Goal: Task Accomplishment & Management: Manage account settings

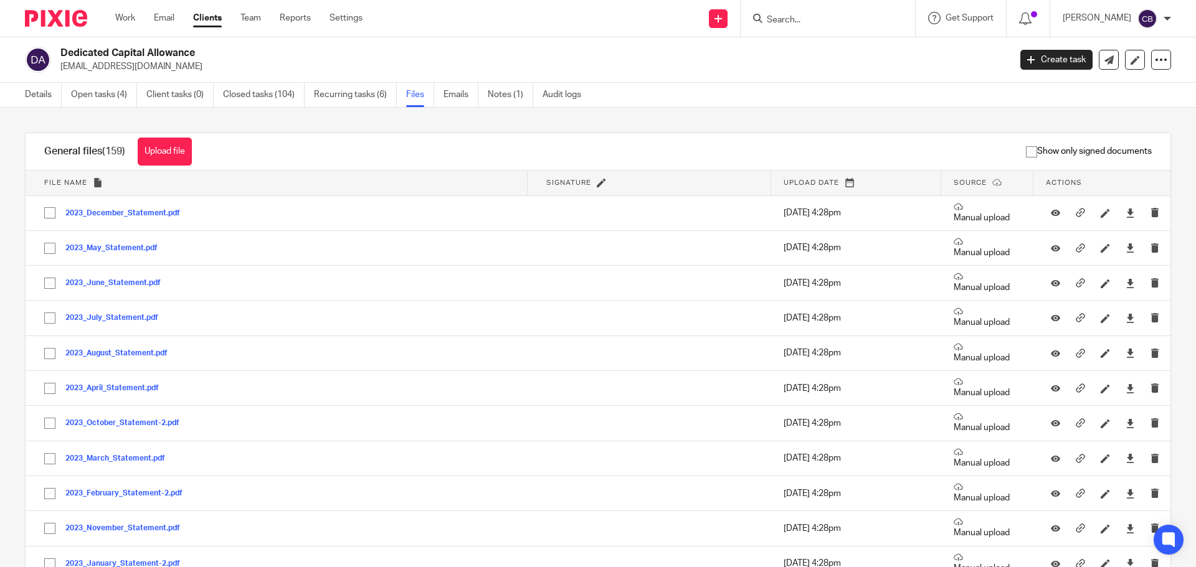
scroll to position [252, 0]
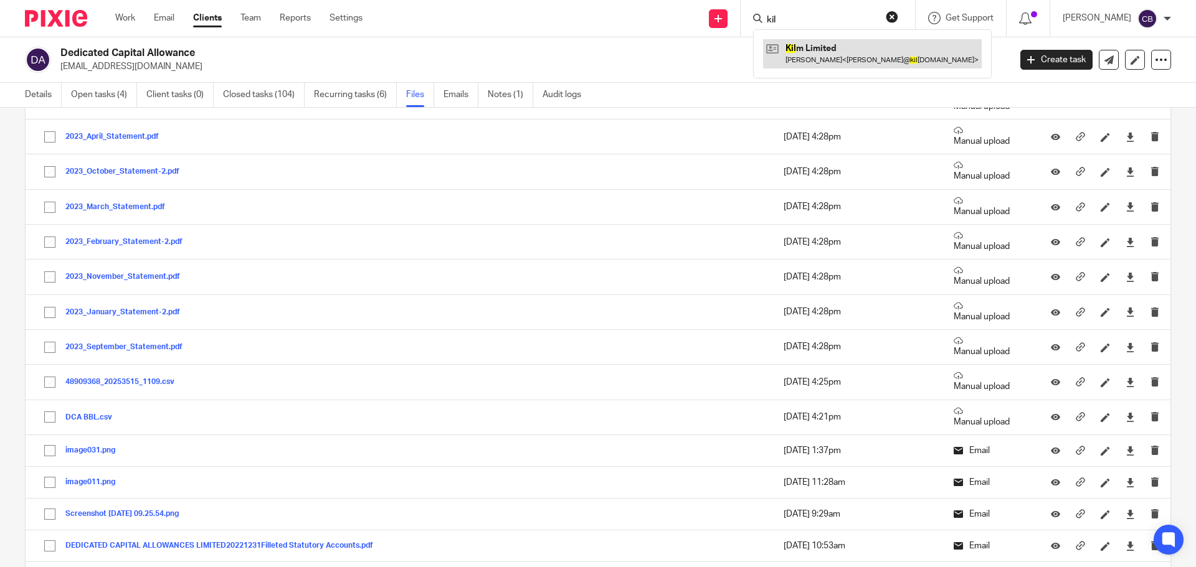
type input "kil"
click at [820, 43] on link at bounding box center [872, 53] width 219 height 29
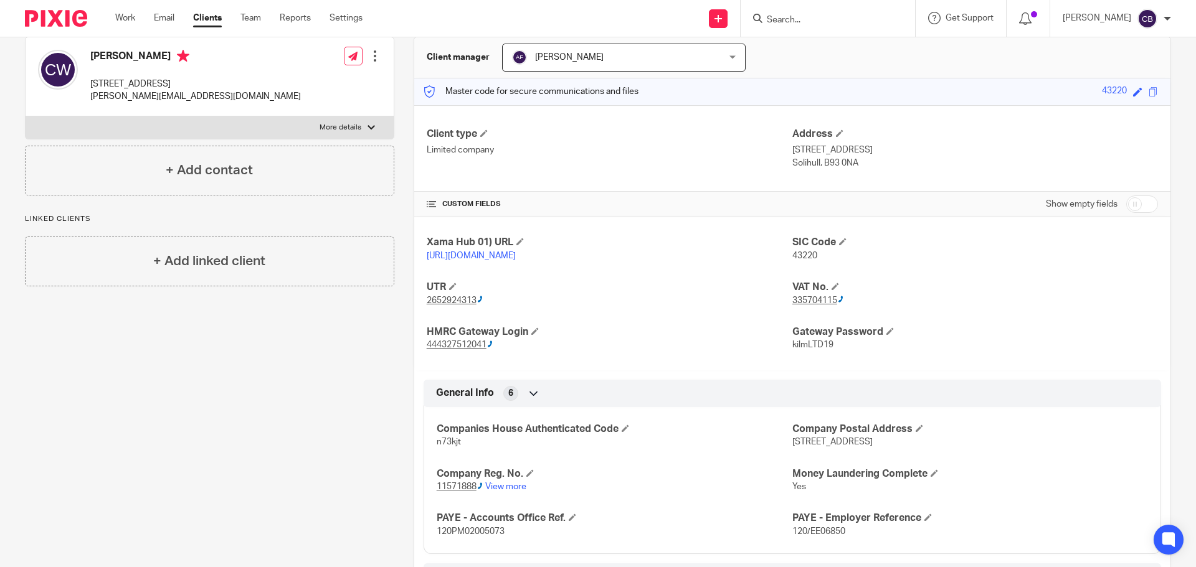
scroll to position [125, 0]
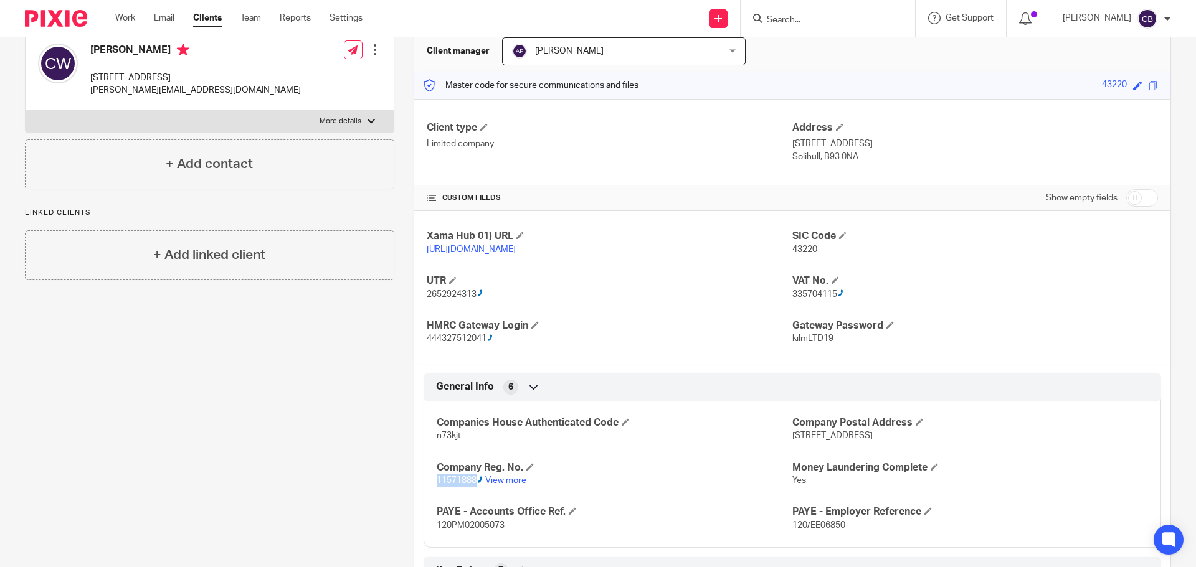
drag, startPoint x: 431, startPoint y: 498, endPoint x: 473, endPoint y: 498, distance: 42.4
click at [473, 498] on div "Companies House Authenticated Code n73kjt Company Postal Address 5 Pickenham Ro…" at bounding box center [791, 470] width 737 height 156
copy ctcspan "11571888"
click at [800, 18] on input "Search" at bounding box center [821, 20] width 112 height 11
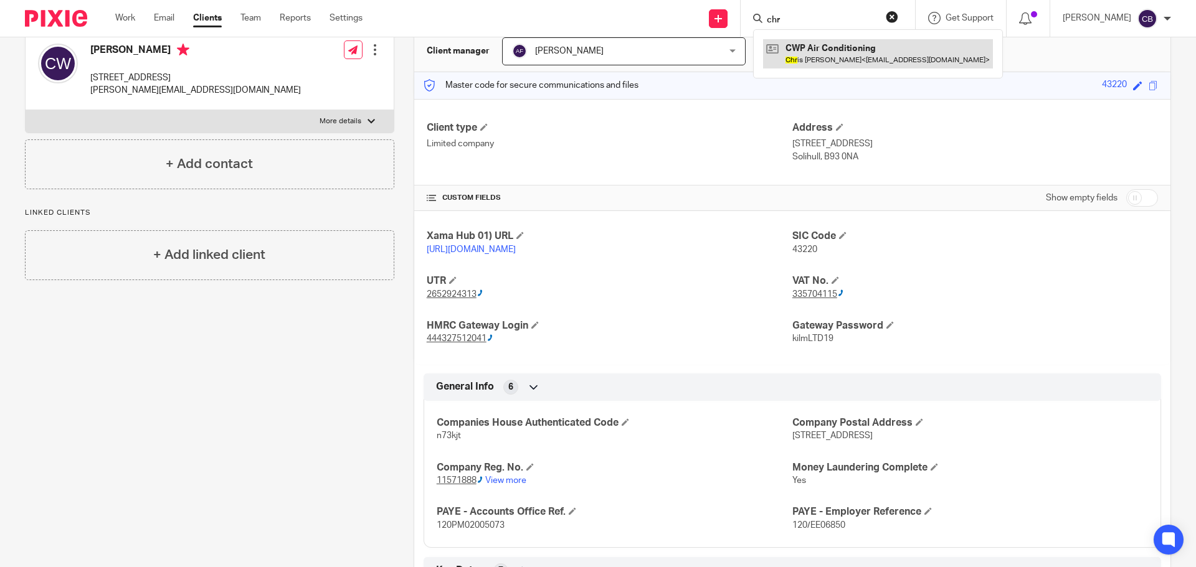
type input "chr"
click at [811, 59] on link at bounding box center [878, 53] width 230 height 29
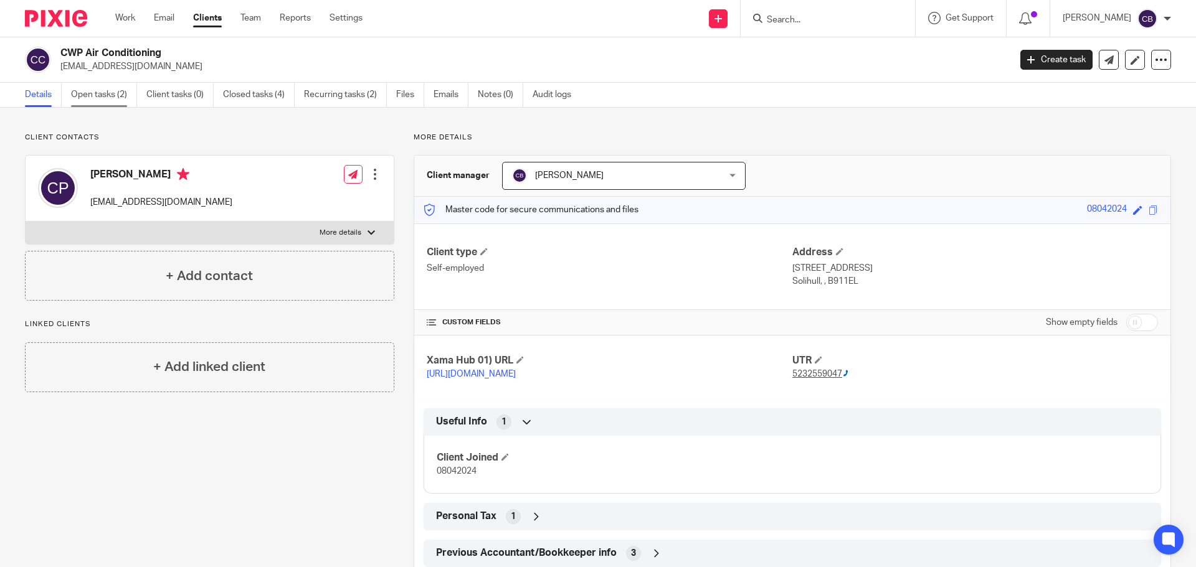
click at [97, 92] on link "Open tasks (2)" at bounding box center [104, 95] width 66 height 24
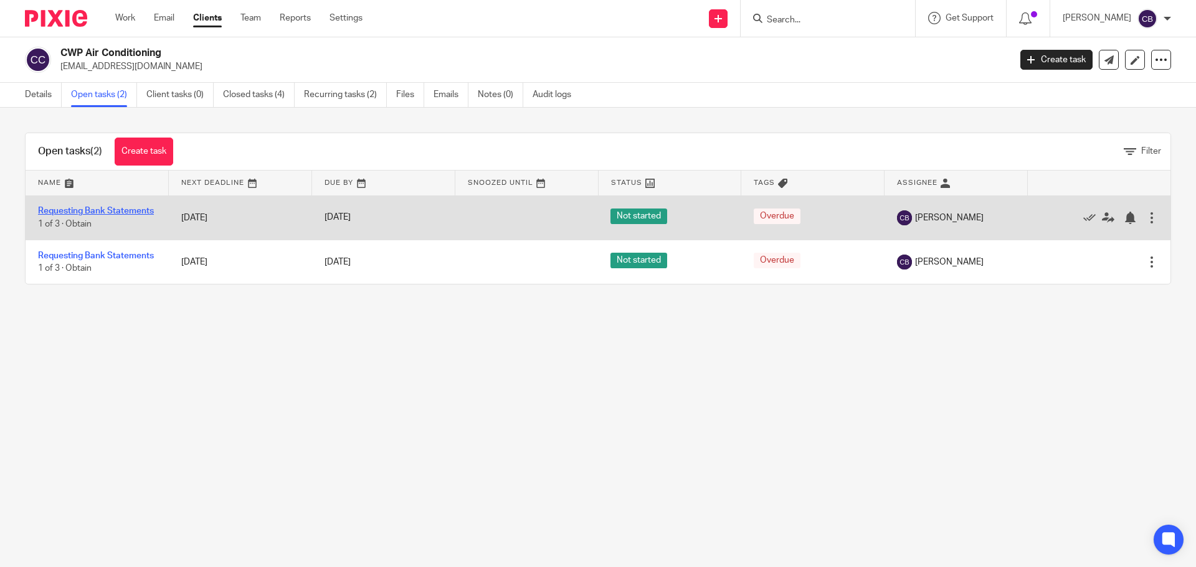
click at [65, 215] on link "Requesting Bank Statements" at bounding box center [96, 211] width 116 height 9
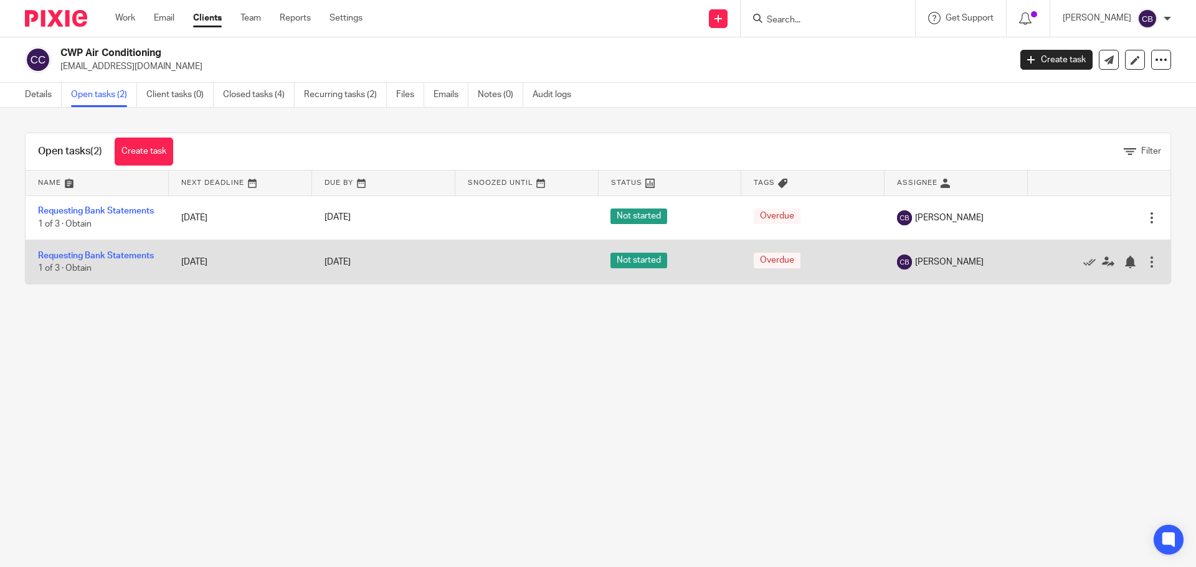
click at [67, 267] on td "Requesting Bank Statements 1 of 3 · Obtain" at bounding box center [97, 262] width 143 height 44
click at [59, 260] on link "Requesting Bank Statements" at bounding box center [96, 256] width 116 height 9
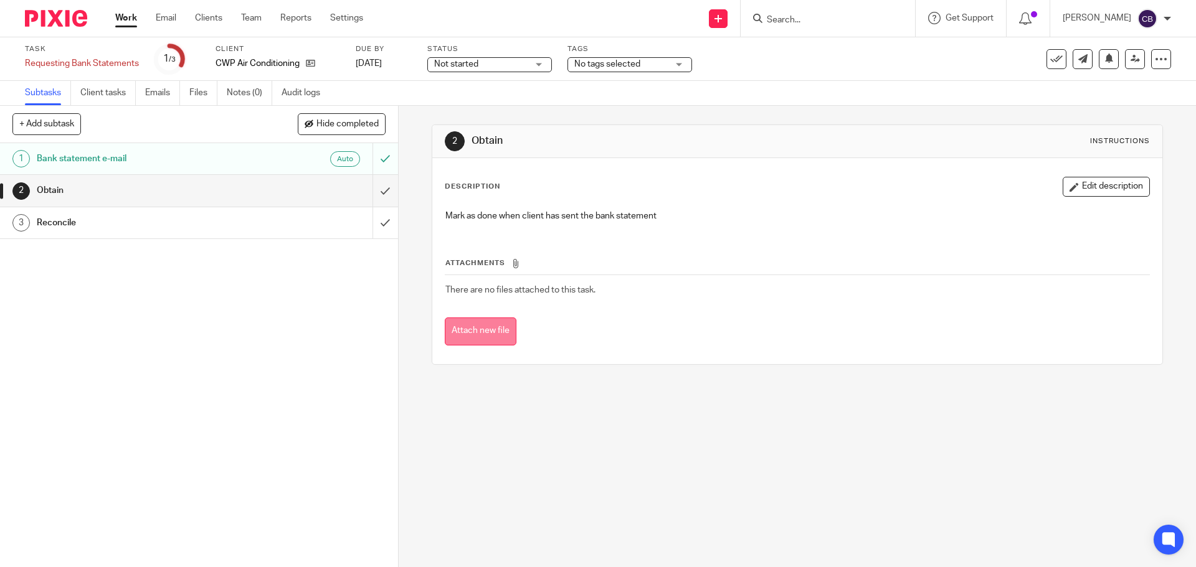
click at [460, 328] on button "Attach new file" at bounding box center [481, 332] width 72 height 28
click at [1046, 66] on button at bounding box center [1056, 59] width 20 height 20
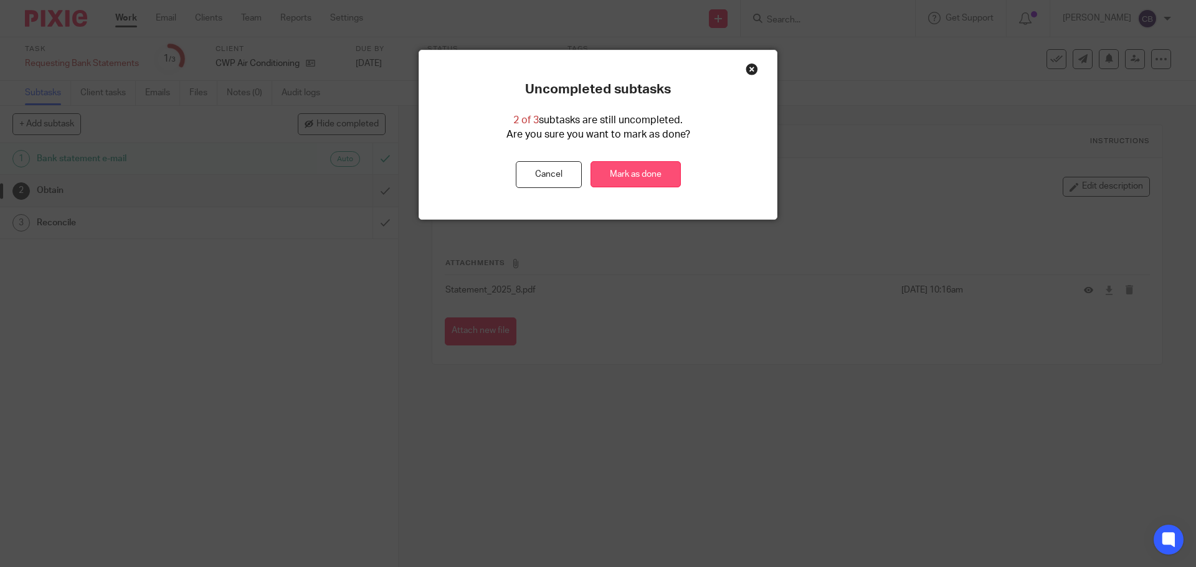
click at [638, 174] on link "Mark as done" at bounding box center [635, 174] width 90 height 27
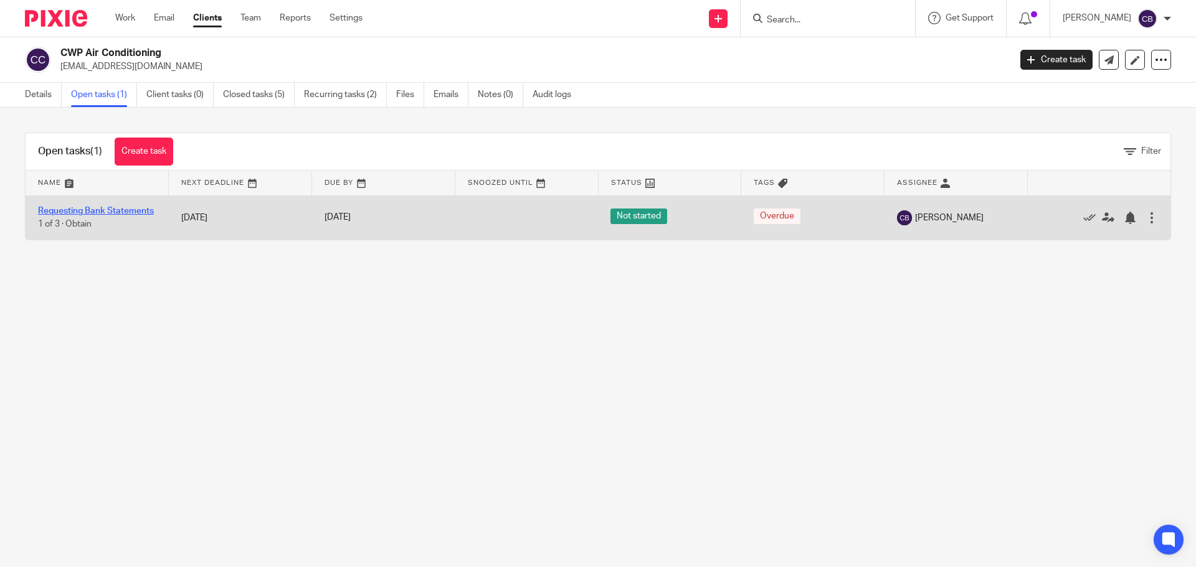
click at [73, 207] on link "Requesting Bank Statements" at bounding box center [96, 211] width 116 height 9
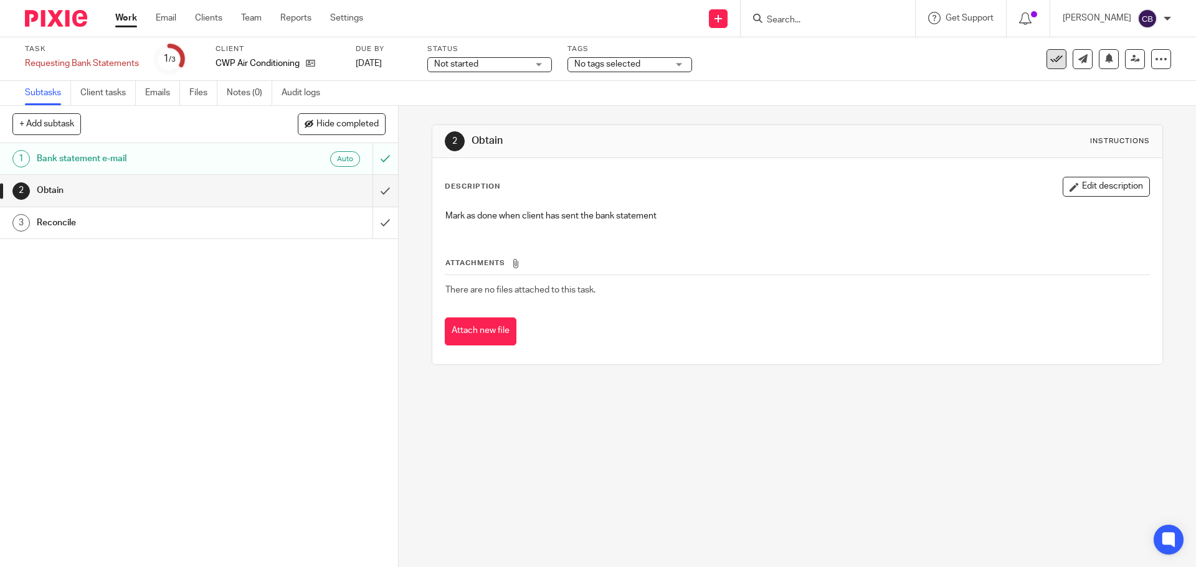
click at [1054, 63] on button at bounding box center [1056, 59] width 20 height 20
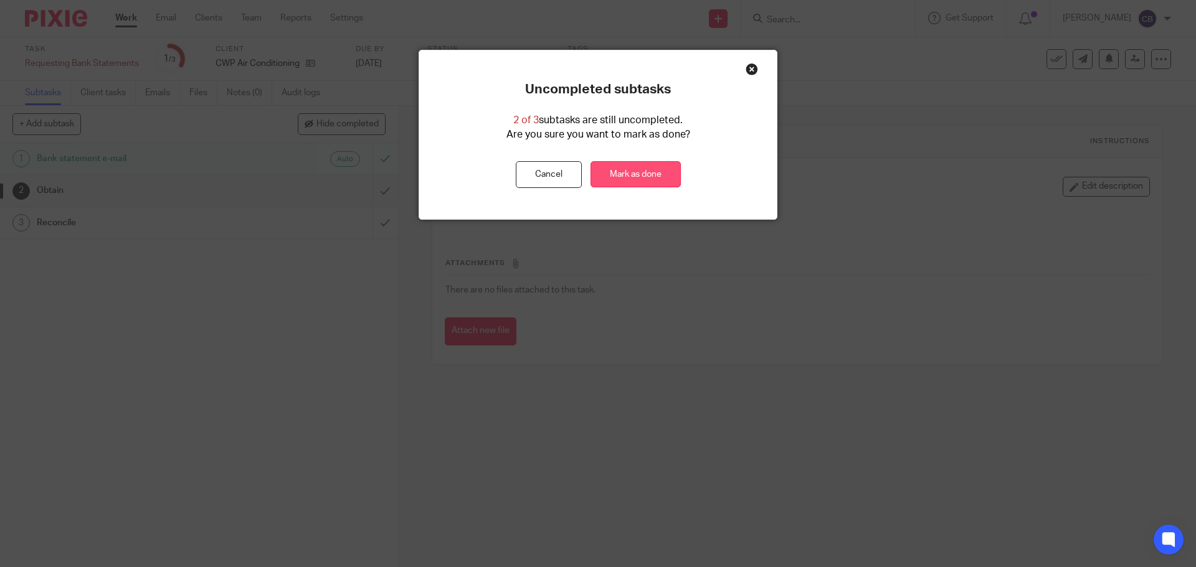
click at [635, 171] on link "Mark as done" at bounding box center [635, 174] width 90 height 27
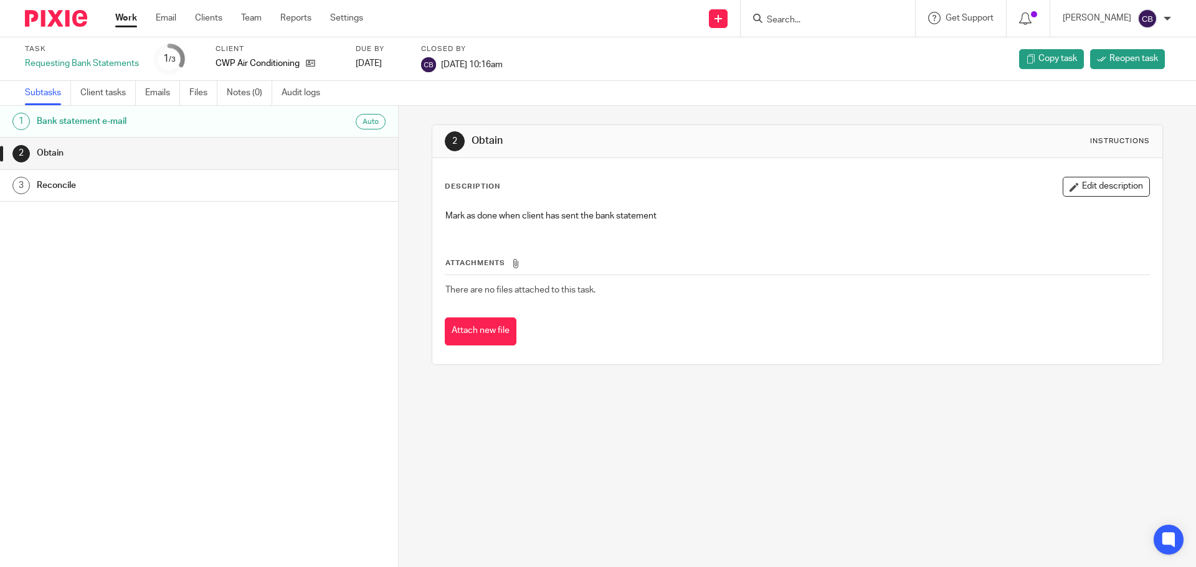
click at [826, 20] on input "Search" at bounding box center [821, 20] width 112 height 11
type input "luc"
click at [843, 54] on link at bounding box center [852, 53] width 178 height 29
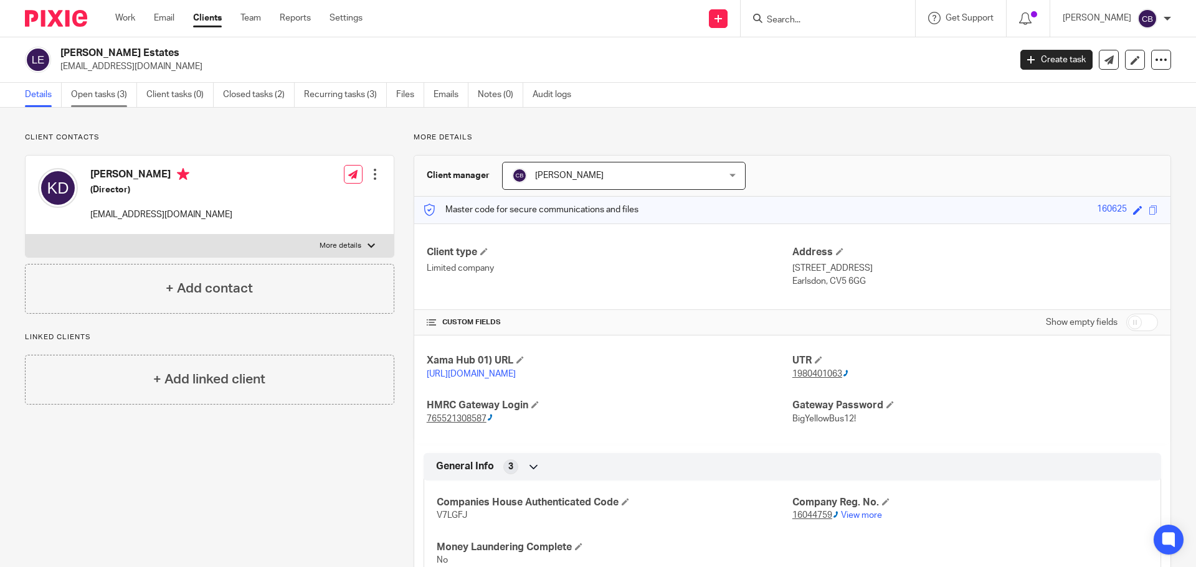
click at [110, 97] on link "Open tasks (3)" at bounding box center [104, 95] width 66 height 24
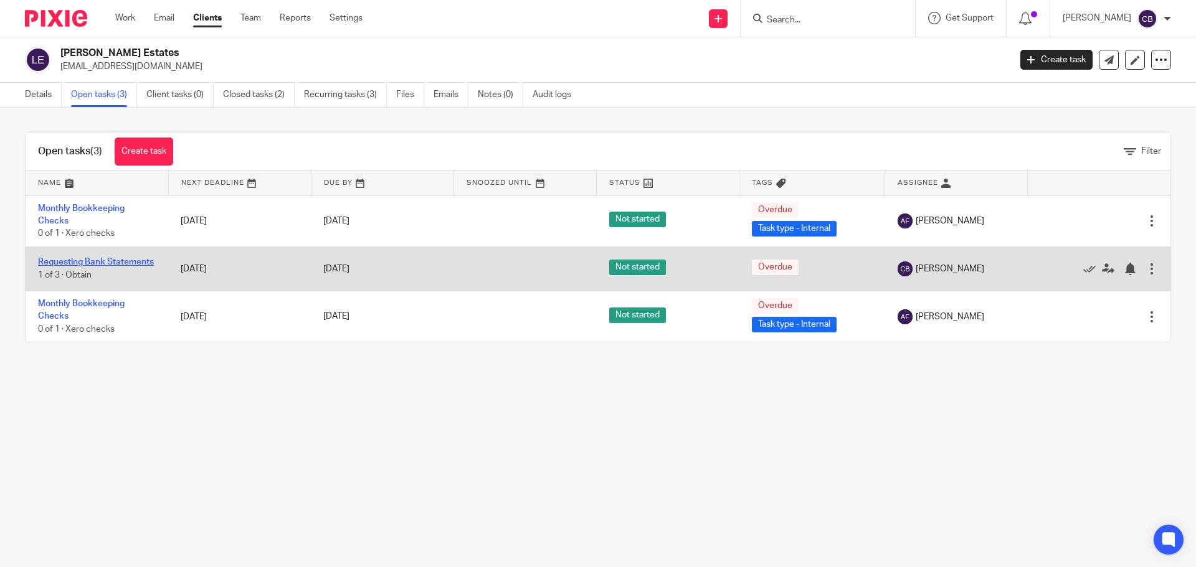
click at [64, 258] on link "Requesting Bank Statements" at bounding box center [96, 262] width 116 height 9
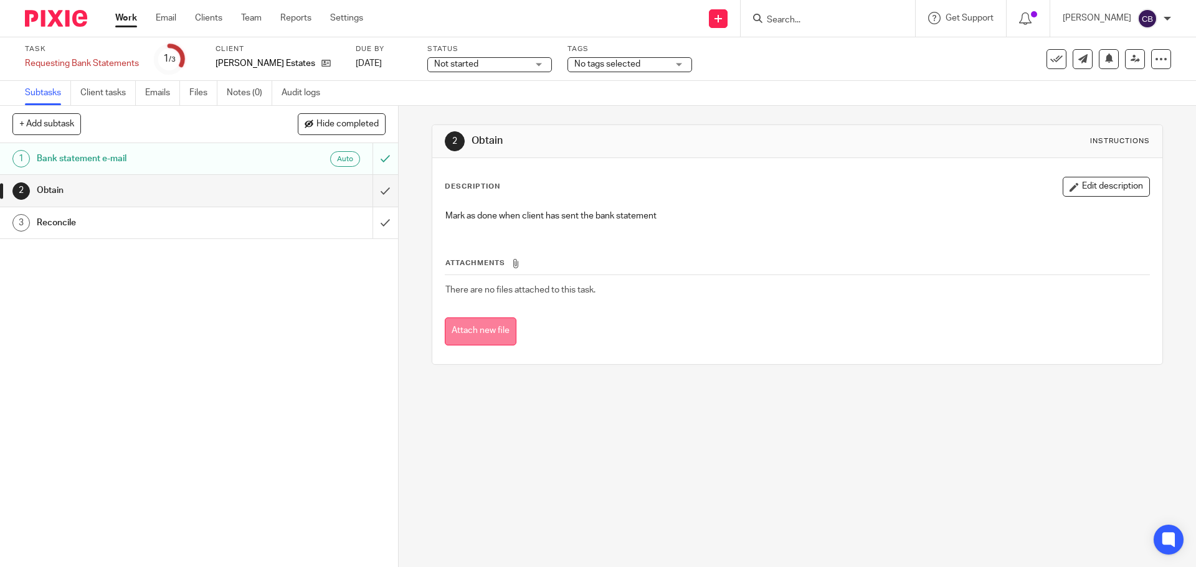
click at [488, 332] on button "Attach new file" at bounding box center [481, 332] width 72 height 28
click at [478, 333] on button "Attach new file" at bounding box center [481, 332] width 72 height 28
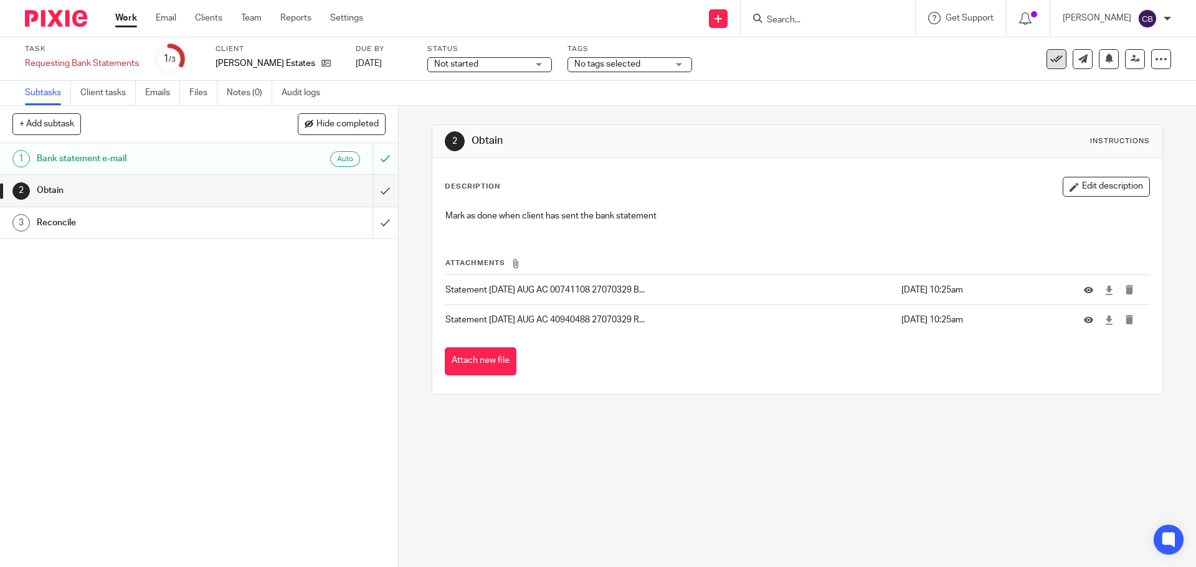
click at [1050, 62] on icon at bounding box center [1056, 59] width 12 height 12
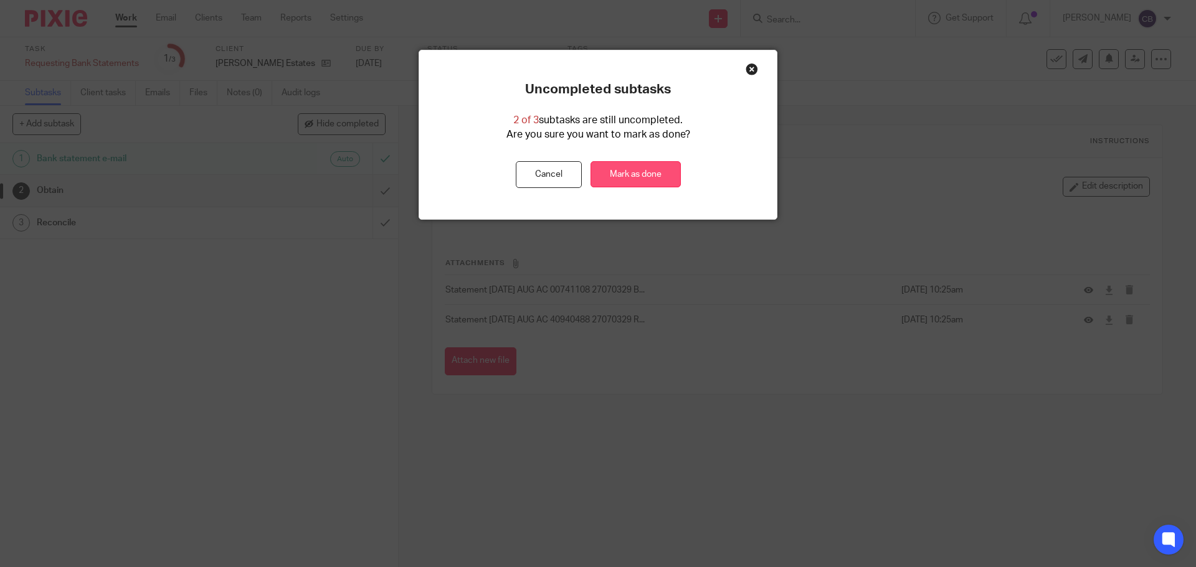
click at [646, 177] on link "Mark as done" at bounding box center [635, 174] width 90 height 27
